Goal: Communication & Community: Share content

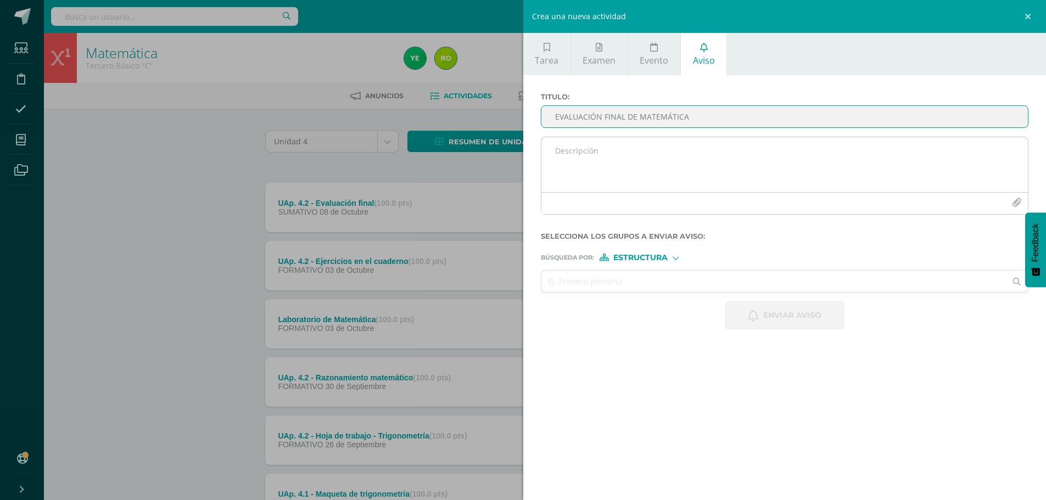
type input "EVALUACIÓN FINAL DE MATEMÁTICA"
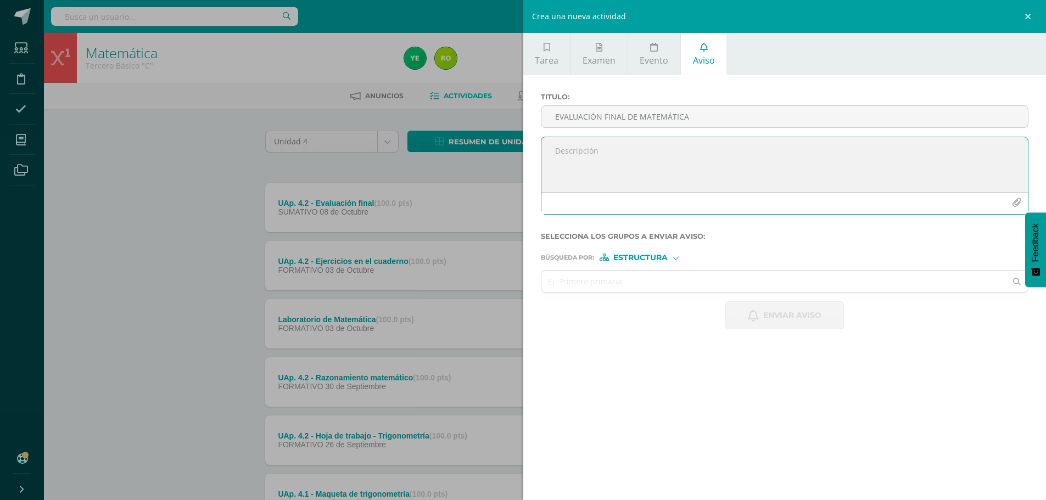
click at [582, 148] on textarea at bounding box center [784, 164] width 487 height 55
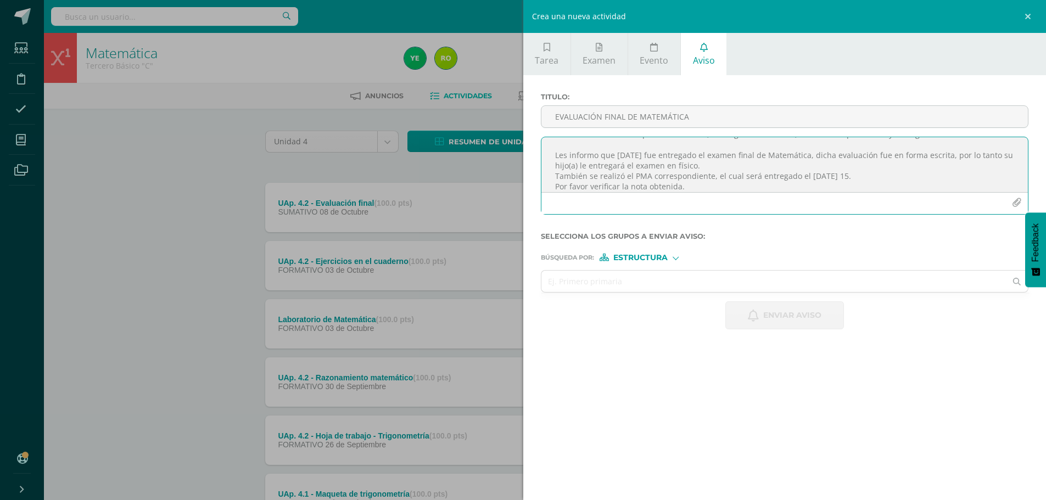
scroll to position [27, 0]
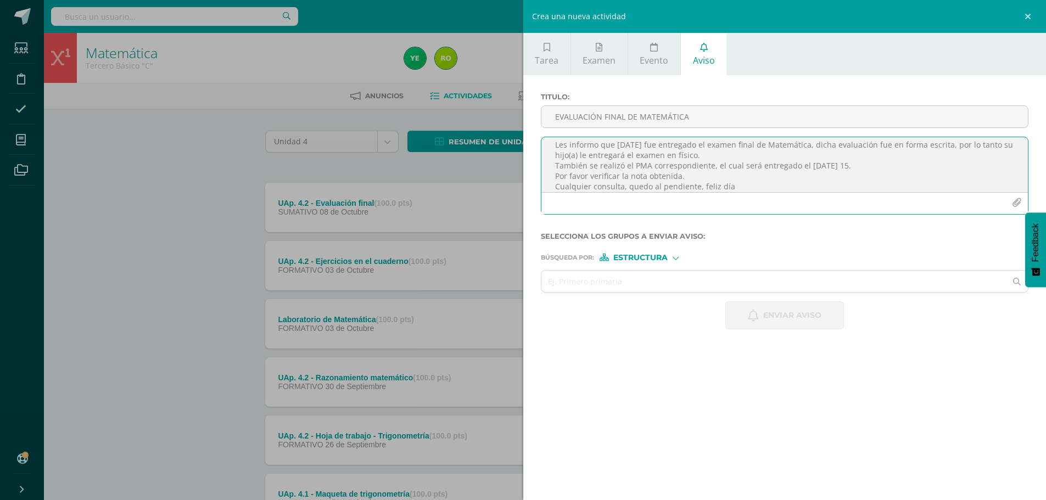
click at [689, 178] on textarea "Buenos días estimados padres de familia, es un gusto saludarles, bendiciones pa…" at bounding box center [784, 164] width 487 height 55
click at [728, 178] on textarea "Buenos días estimados padres de familia, es un gusto saludarles, bendiciones pa…" at bounding box center [784, 164] width 487 height 55
type textarea "Buenos días estimados padres de familia, es un gusto saludarles, bendiciones pa…"
click at [557, 275] on input "text" at bounding box center [773, 281] width 465 height 21
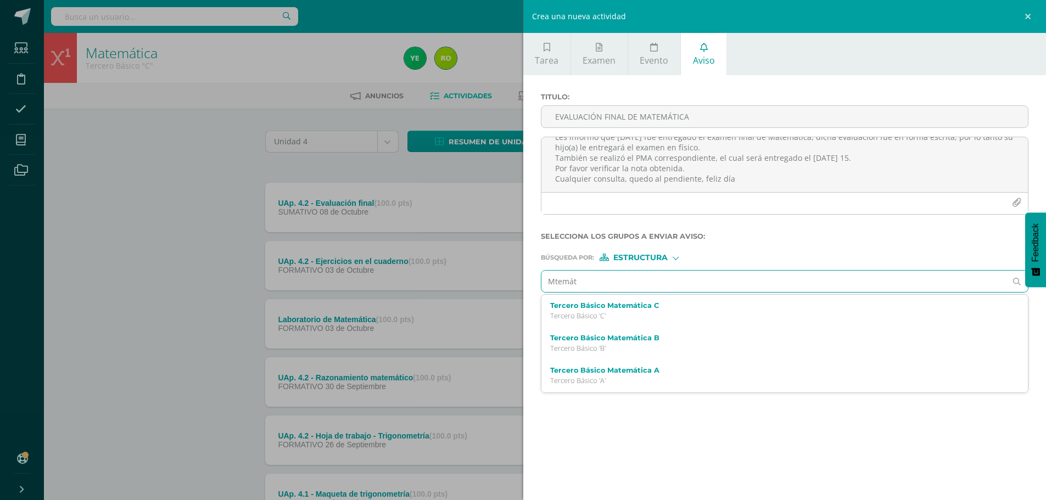
type input "Mtemáti"
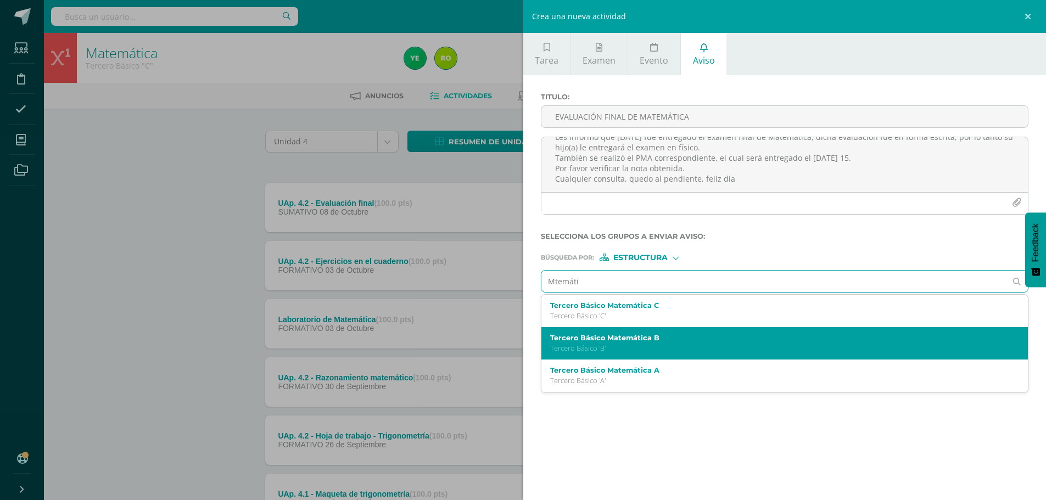
click at [568, 345] on p "Tercero Básico 'B'" at bounding box center [774, 348] width 448 height 9
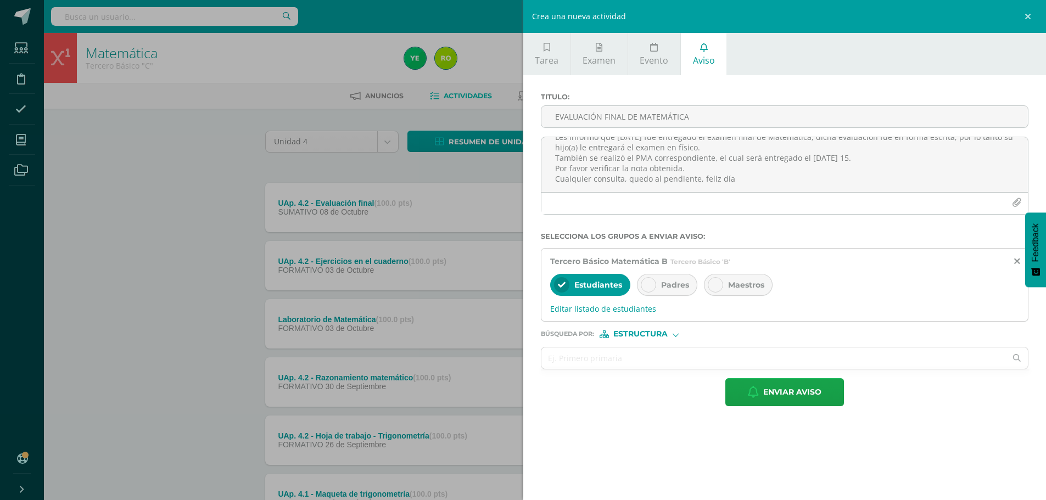
click at [643, 284] on div at bounding box center [648, 284] width 15 height 15
click at [582, 361] on input "text" at bounding box center [773, 358] width 465 height 21
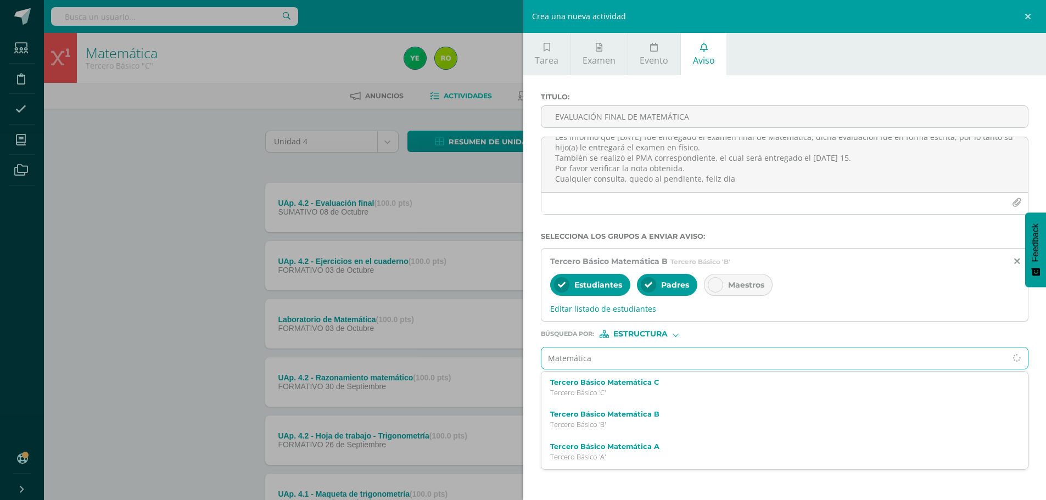
type input "Matemática"
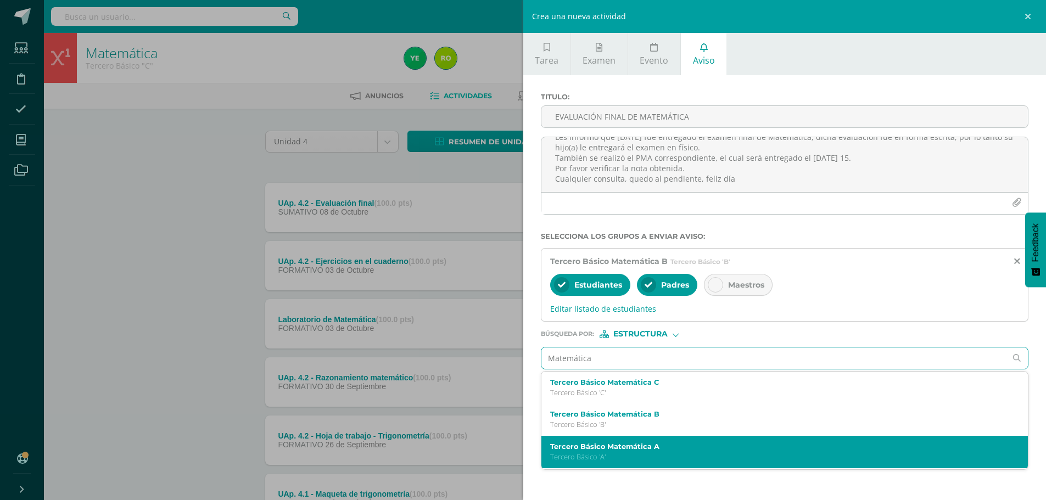
click at [580, 455] on p "Tercero Básico 'A'" at bounding box center [774, 456] width 448 height 9
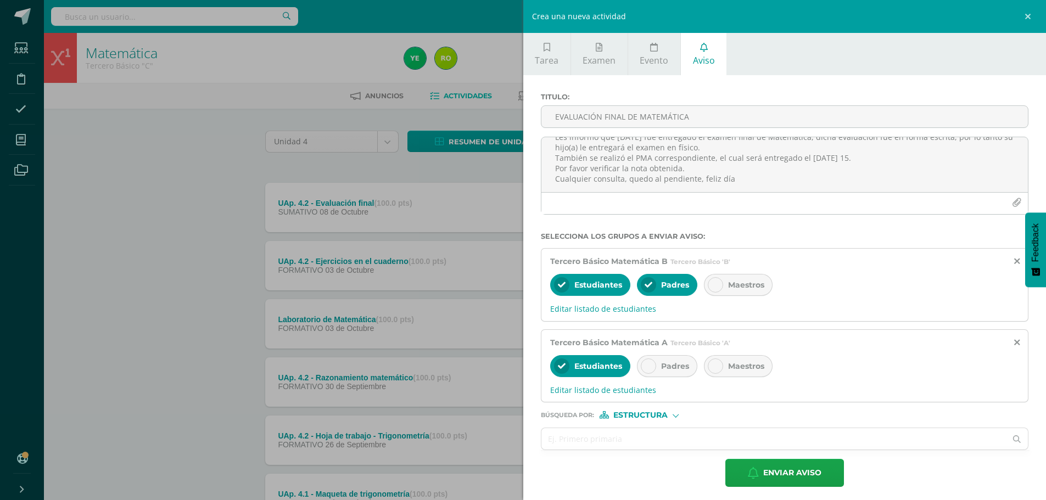
click at [651, 368] on icon at bounding box center [649, 366] width 8 height 8
click at [573, 441] on input "text" at bounding box center [773, 438] width 465 height 21
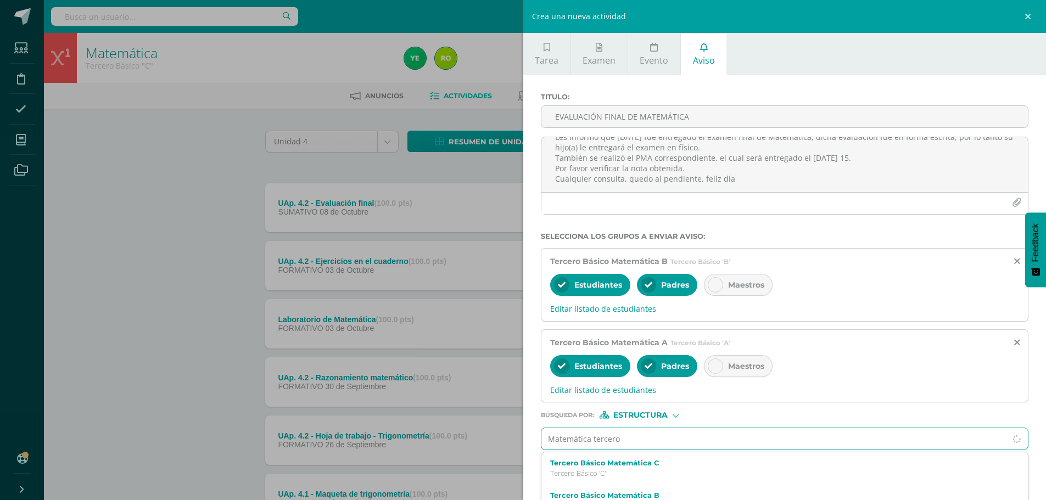
type input "Matemática tercero"
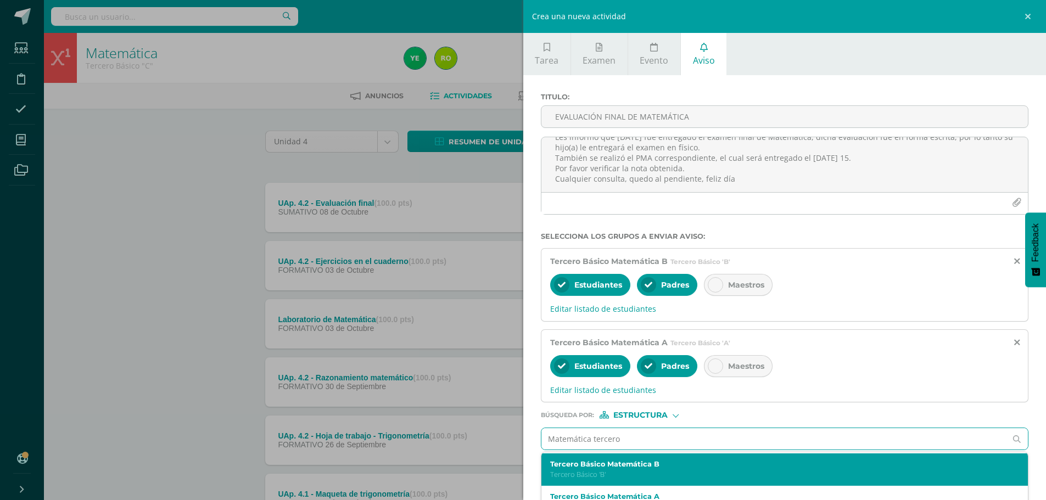
scroll to position [51, 0]
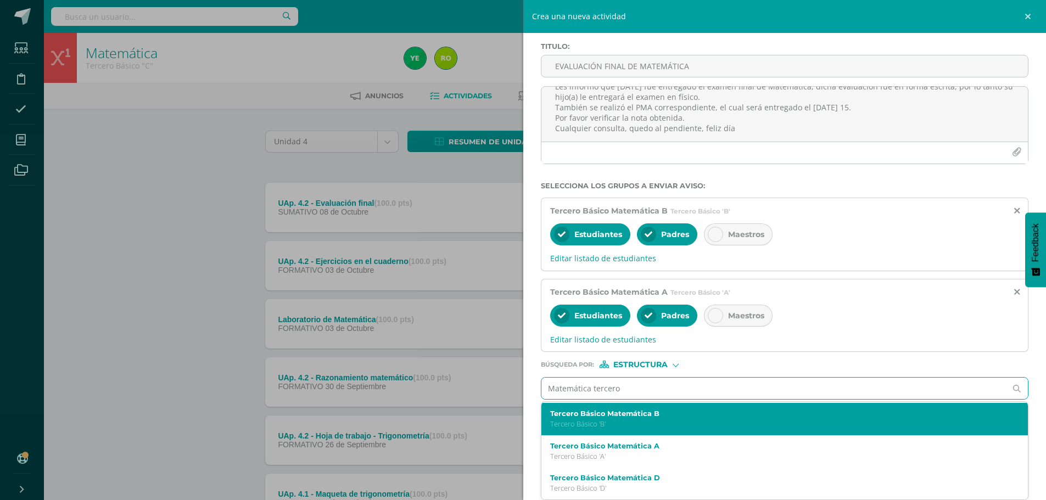
click at [583, 483] on div "Tercero Básico Matemática D Tercero Básico 'D'" at bounding box center [774, 483] width 448 height 19
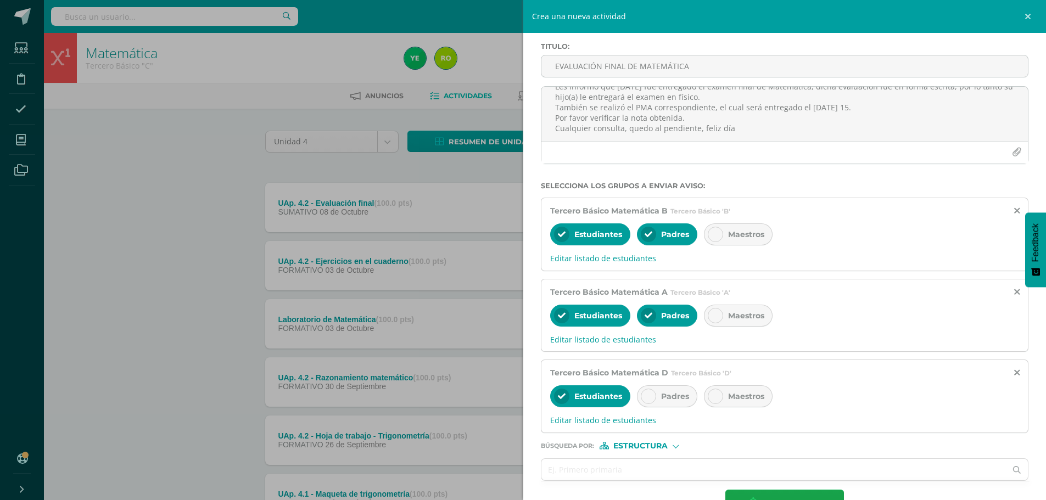
click at [649, 396] on icon at bounding box center [649, 397] width 8 height 8
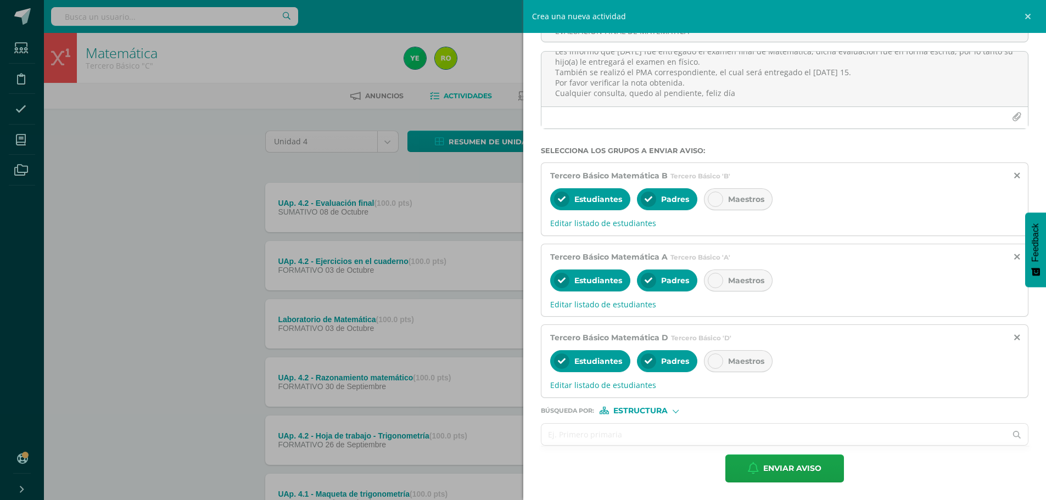
click at [637, 428] on input "text" at bounding box center [773, 434] width 465 height 21
click at [680, 412] on div "Estructura" at bounding box center [640, 411] width 82 height 8
click at [655, 438] on span "Persona" at bounding box center [645, 439] width 40 height 6
click at [609, 437] on input "text" at bounding box center [773, 434] width 465 height 21
type input "[PERSON_NAME]"
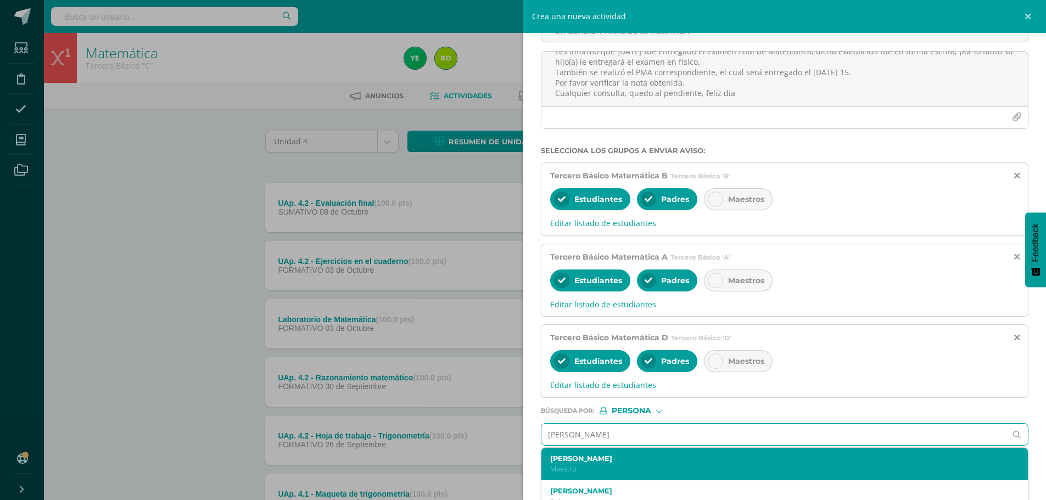
click at [589, 465] on p "Maestro" at bounding box center [774, 468] width 448 height 9
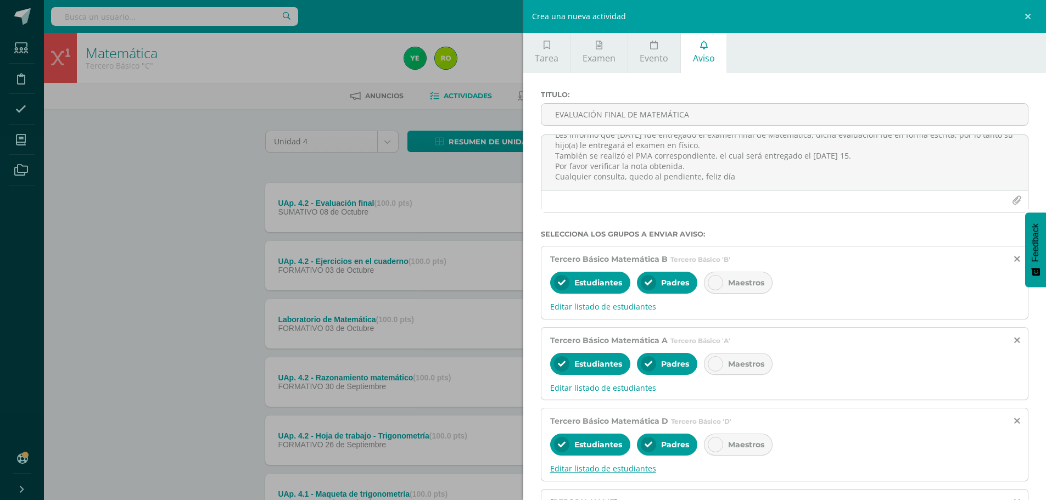
scroll to position [0, 0]
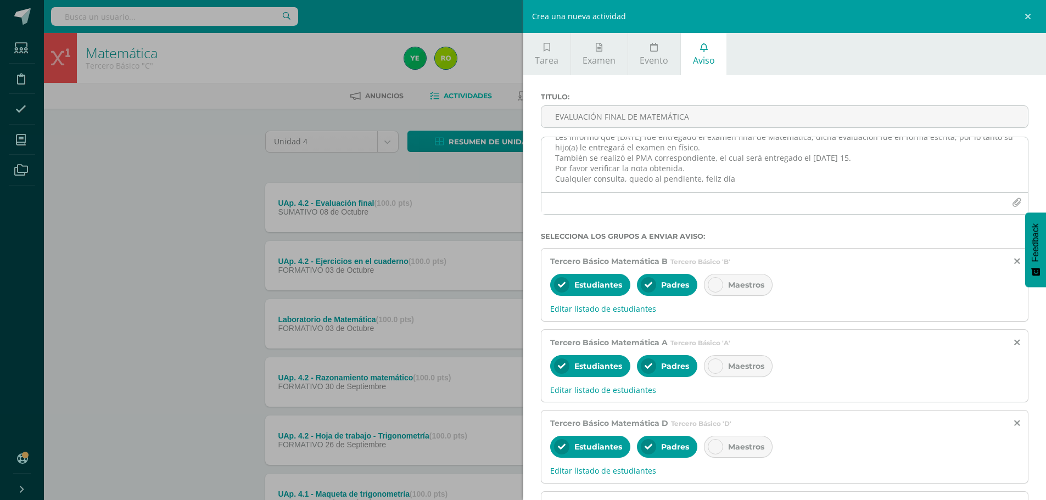
click at [685, 170] on textarea "Buenos días estimados padres de familia, es un gusto saludarles, bendiciones pa…" at bounding box center [784, 164] width 487 height 55
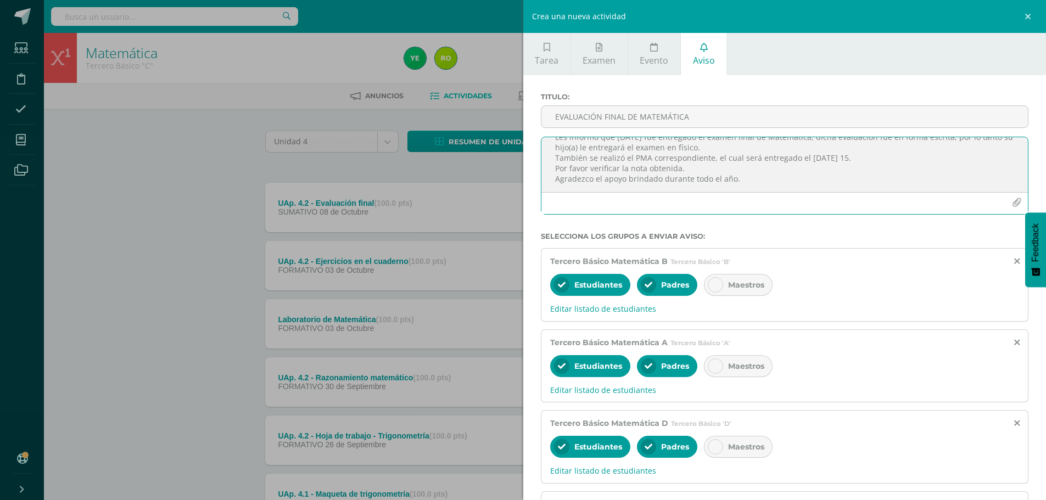
scroll to position [37, 0]
click at [744, 177] on textarea "Buenos días estimados padres de familia, es un gusto saludarles, bendiciones pa…" at bounding box center [784, 164] width 487 height 55
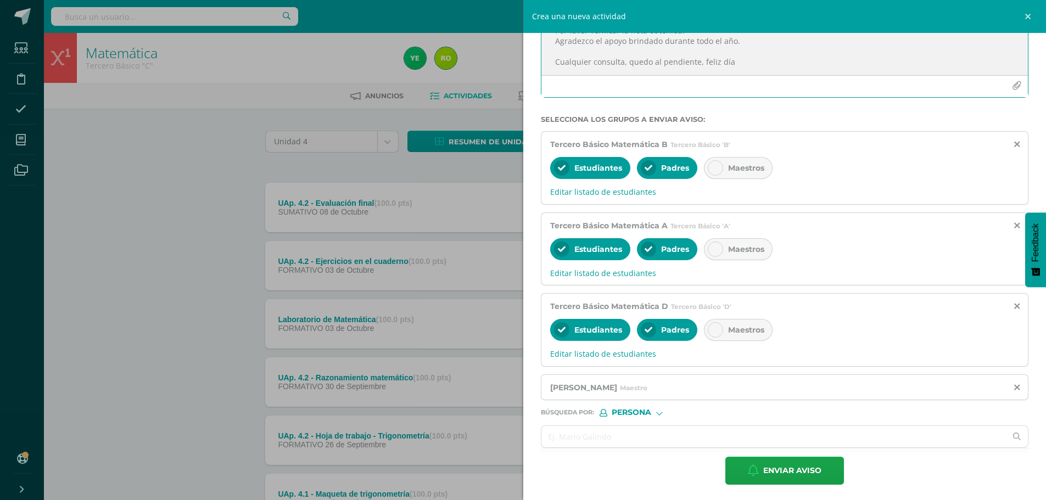
scroll to position [119, 0]
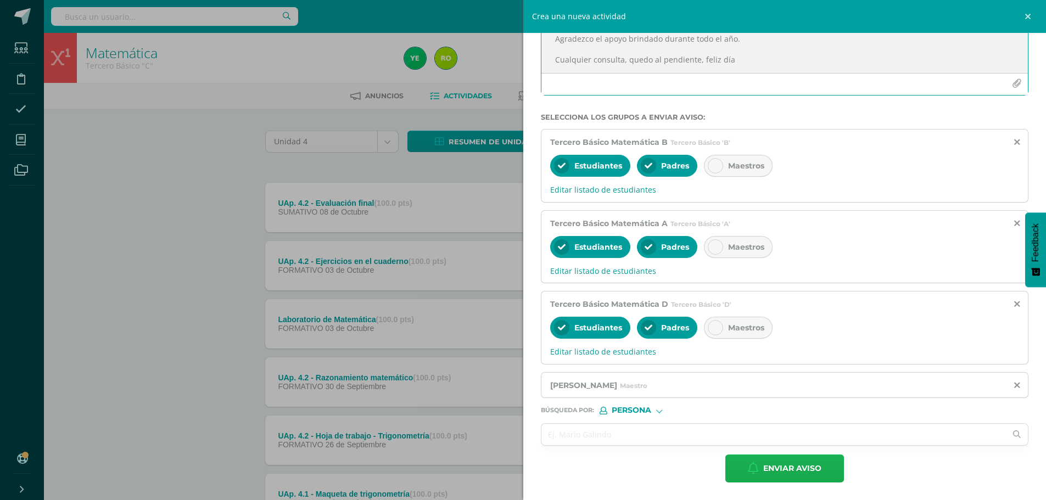
type textarea "Buenos días estimados padres de familia, es un gusto saludarles, bendiciones pa…"
click at [777, 469] on span "Enviar aviso" at bounding box center [792, 468] width 58 height 27
